Goal: Transaction & Acquisition: Purchase product/service

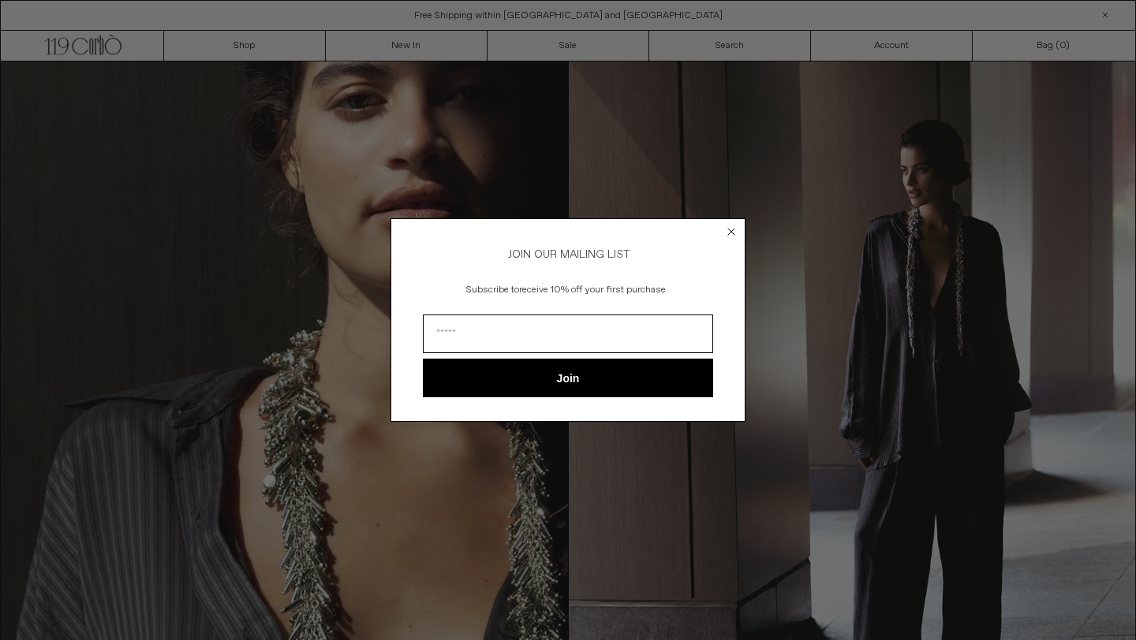
click at [726, 229] on circle "Close dialog" at bounding box center [731, 231] width 15 height 15
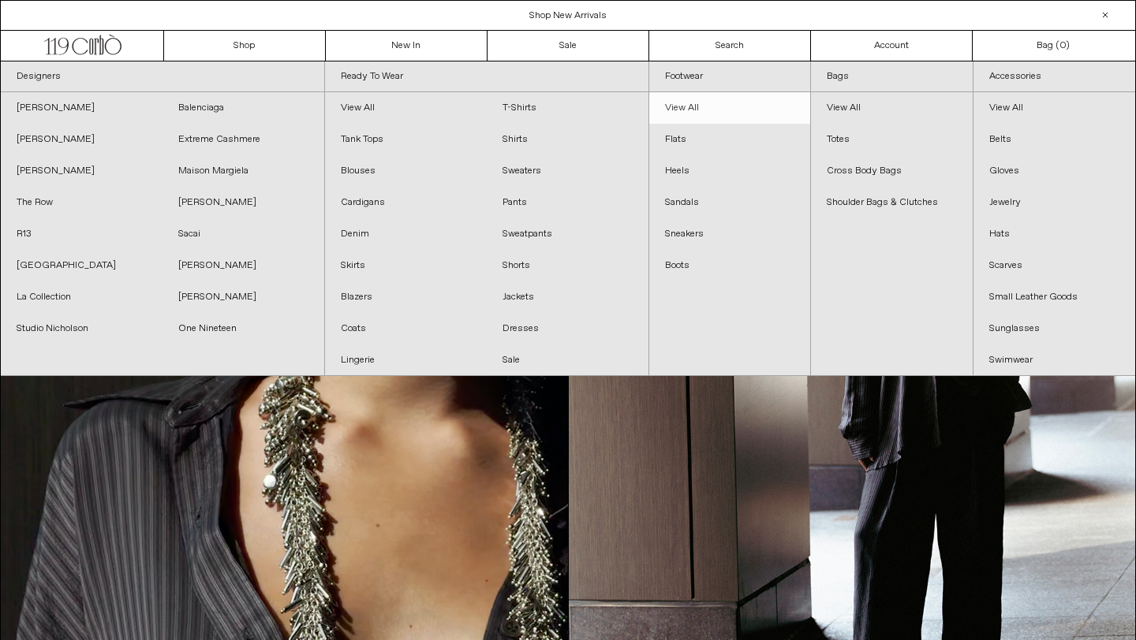
click at [682, 107] on link "View All" at bounding box center [730, 108] width 162 height 32
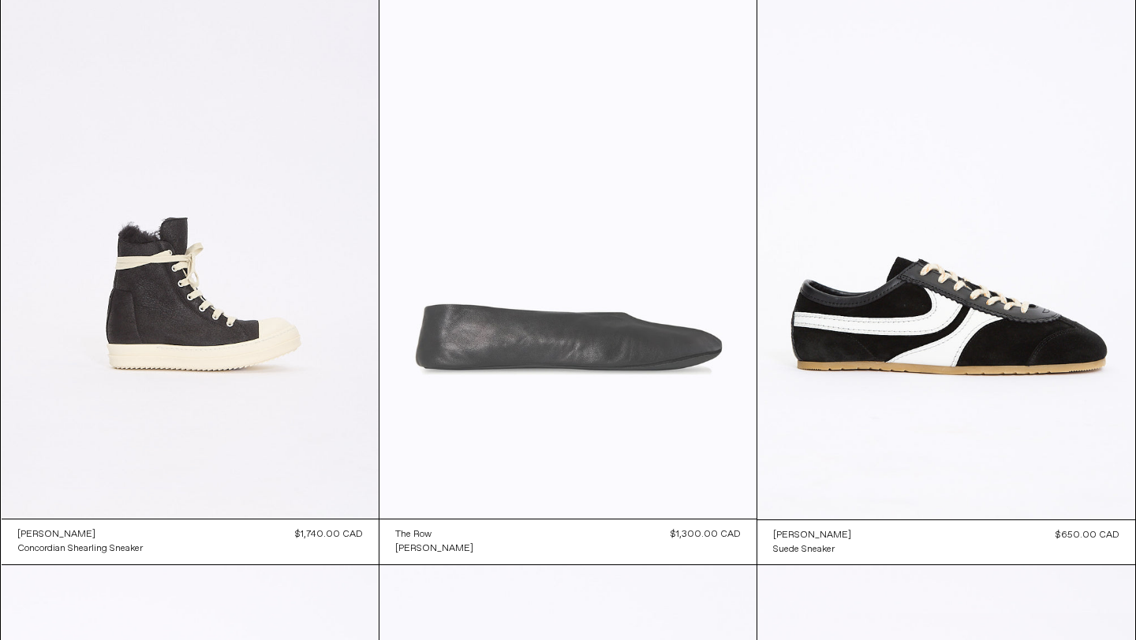
scroll to position [142, 0]
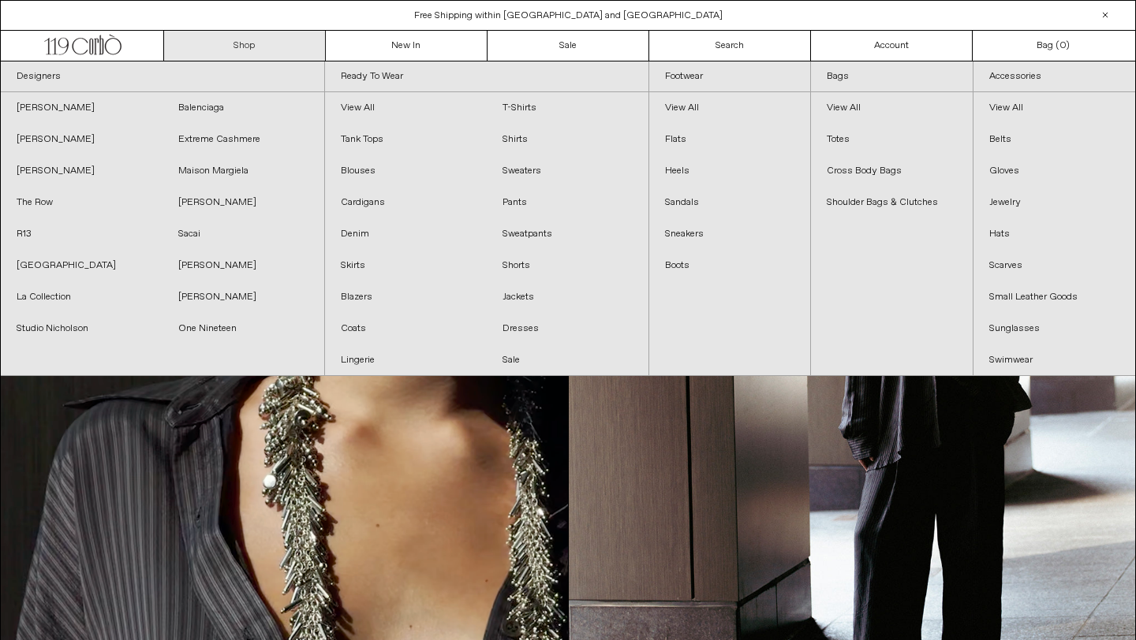
click at [245, 49] on link "Shop" at bounding box center [245, 46] width 162 height 30
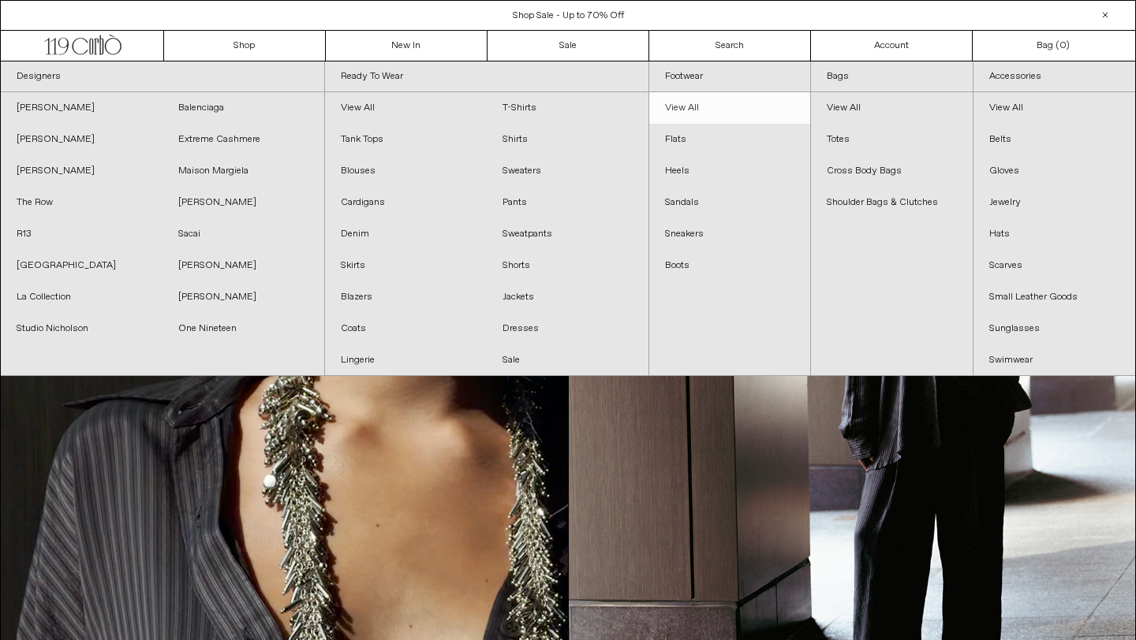
click at [687, 108] on link "View All" at bounding box center [730, 108] width 162 height 32
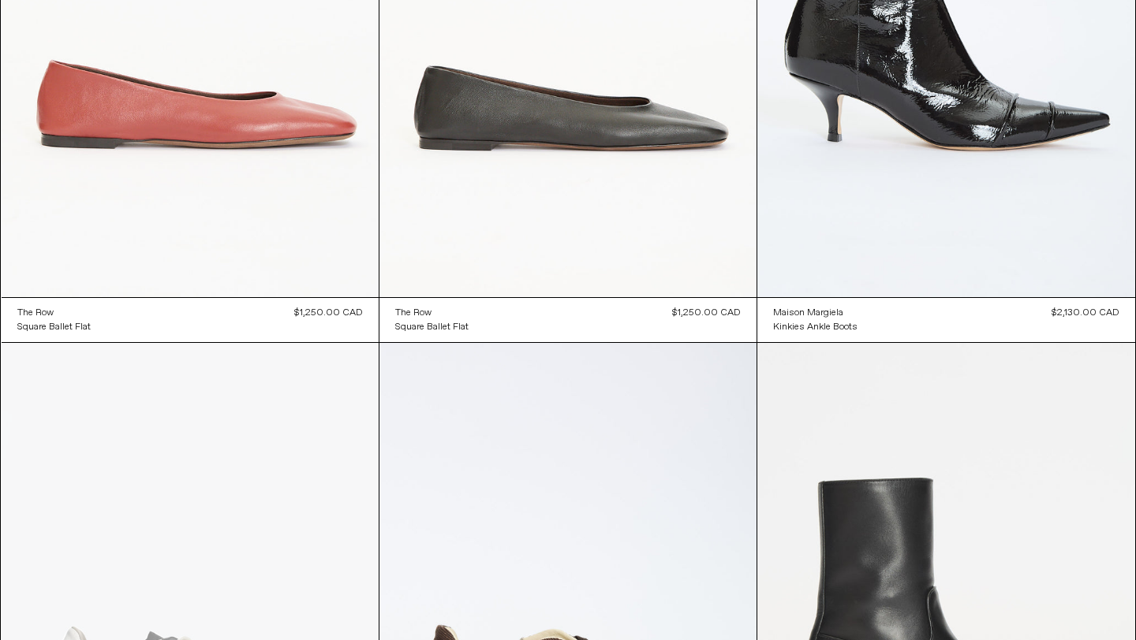
scroll to position [5027, 0]
